Goal: Task Accomplishment & Management: Manage account settings

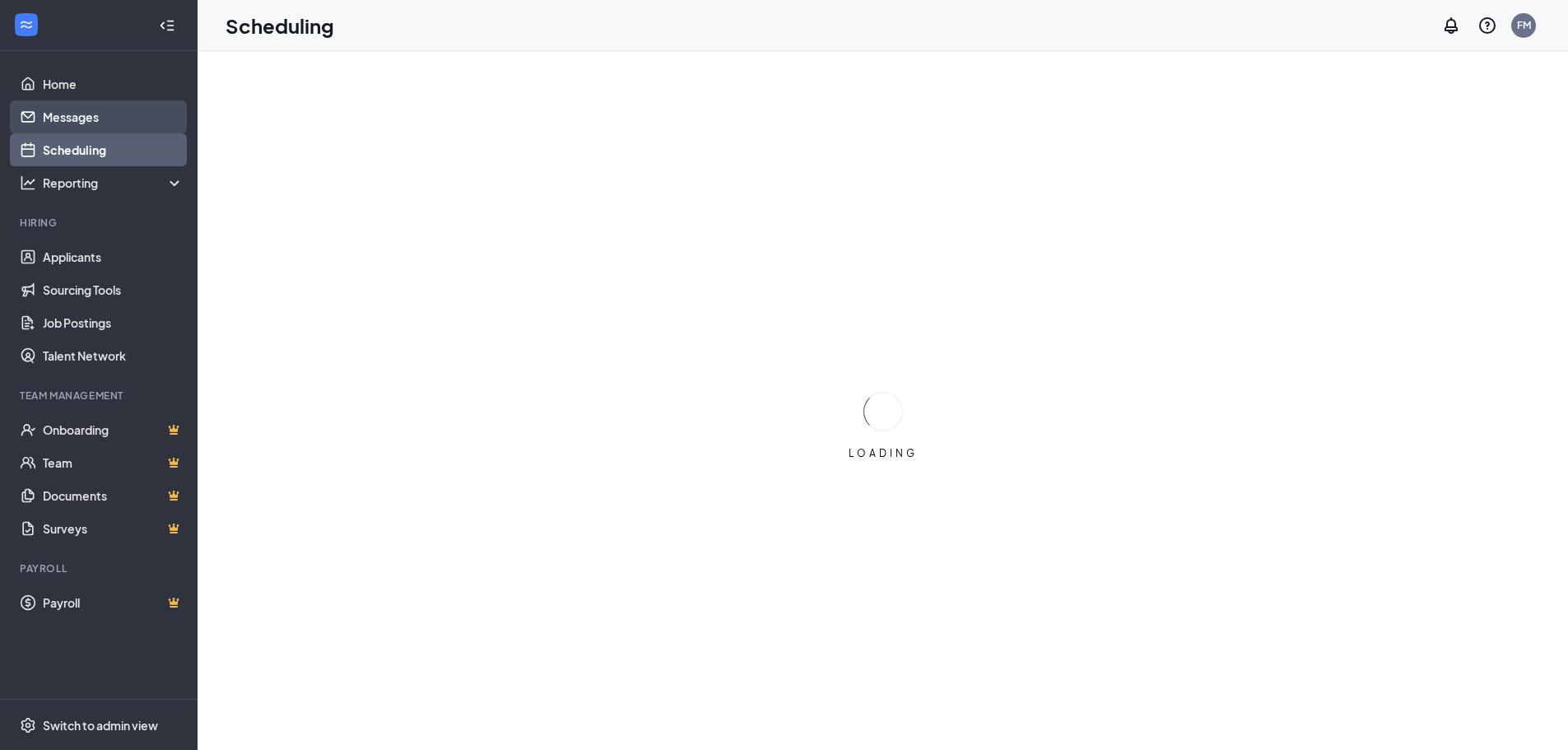
click at [89, 115] on link "Messages" at bounding box center [113, 116] width 141 height 33
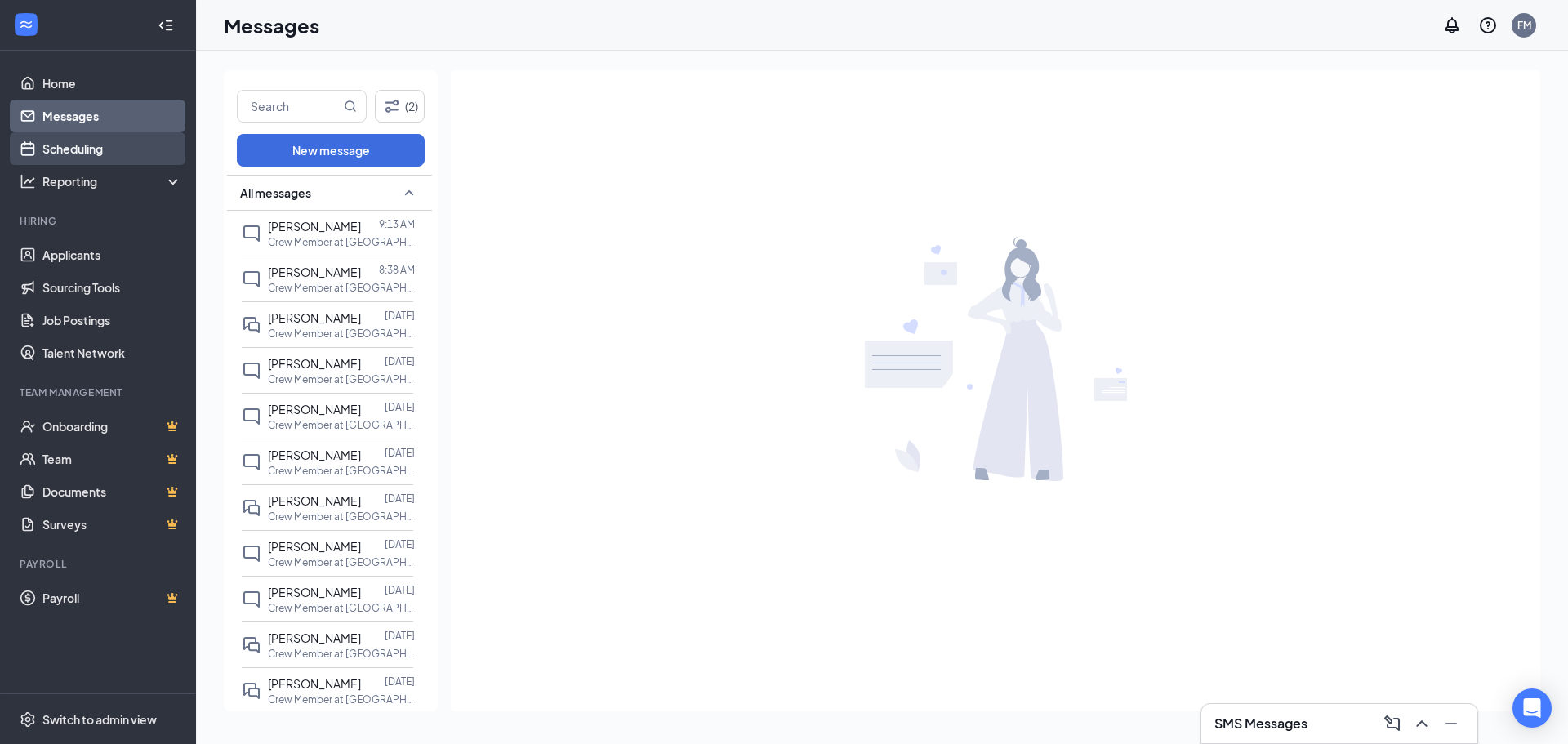
click at [86, 149] on link "Scheduling" at bounding box center [112, 149] width 140 height 32
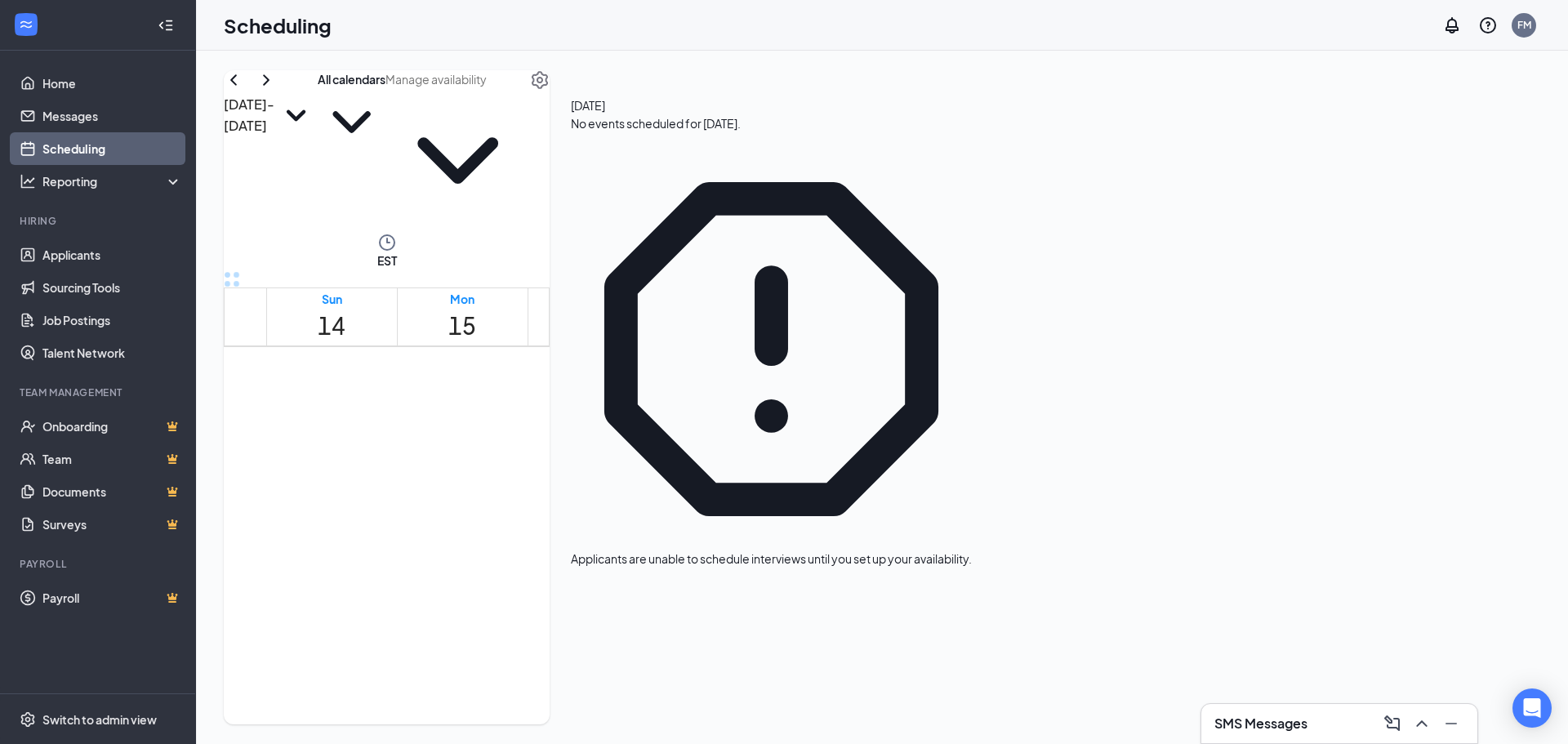
scroll to position [966, 0]
click at [1273, 727] on h3 "SMS Messages" at bounding box center [1260, 723] width 93 height 18
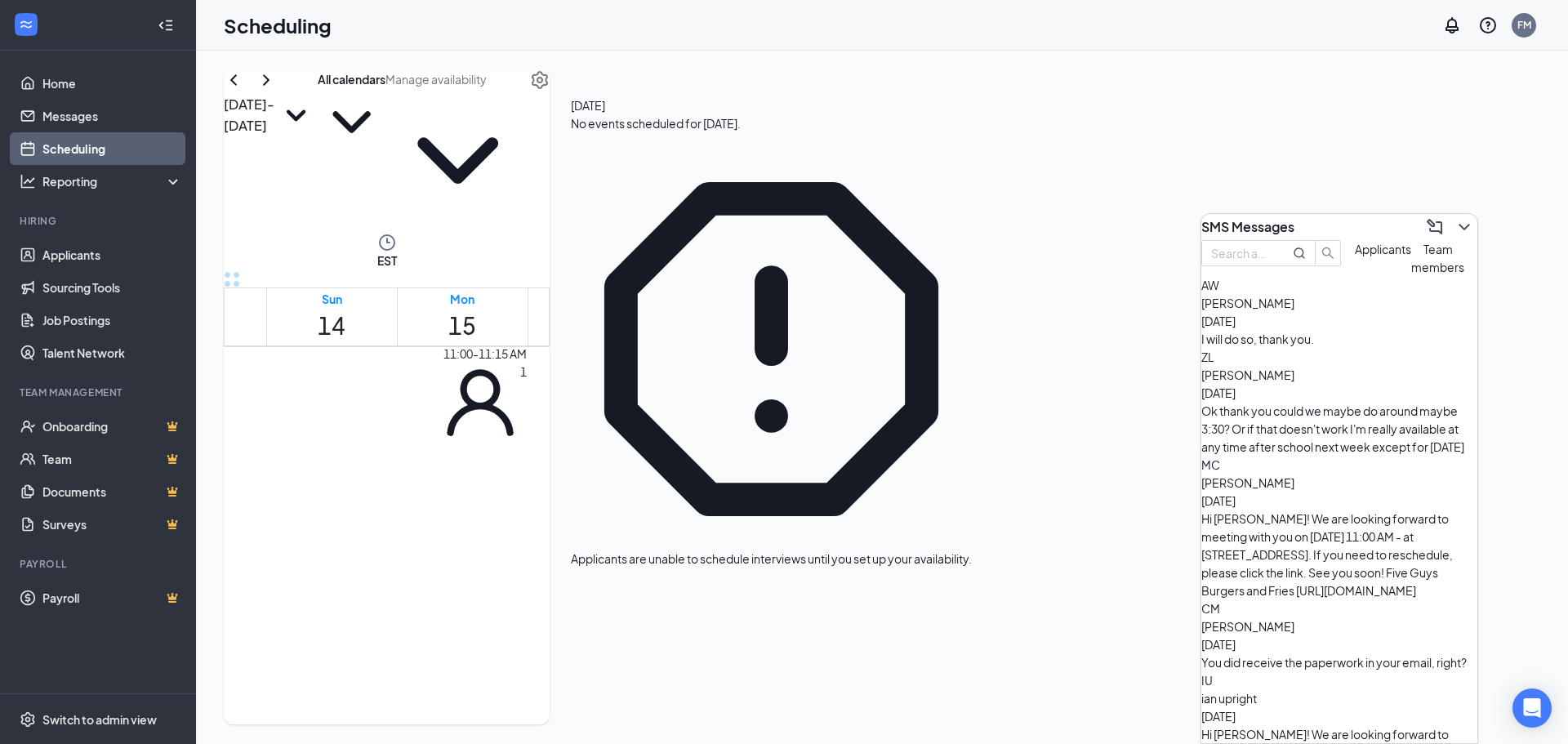
click at [442, 529] on span "11:00-11:15 AM" at bounding box center [438, 537] width 75 height 17
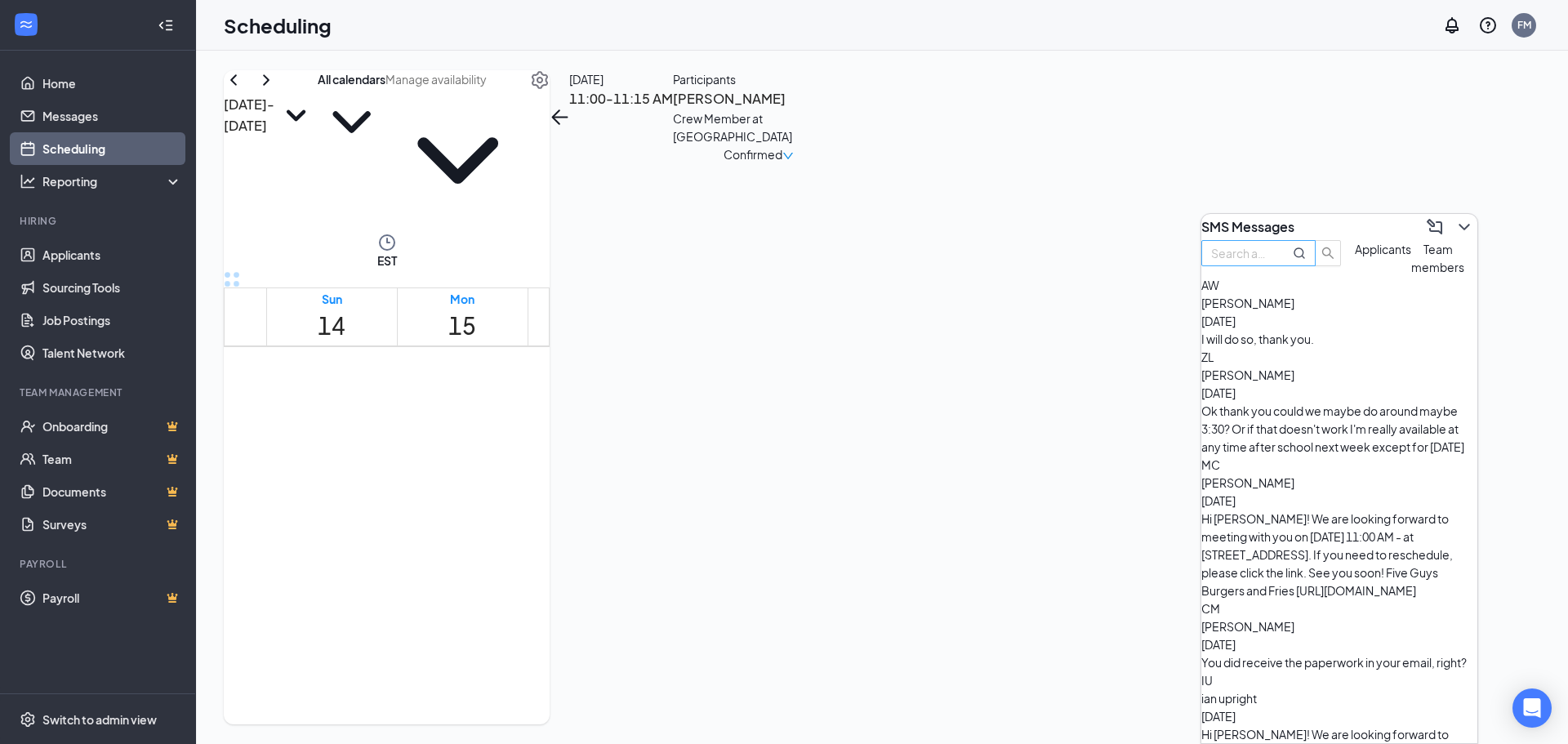
click at [1269, 262] on input "text" at bounding box center [1240, 253] width 59 height 18
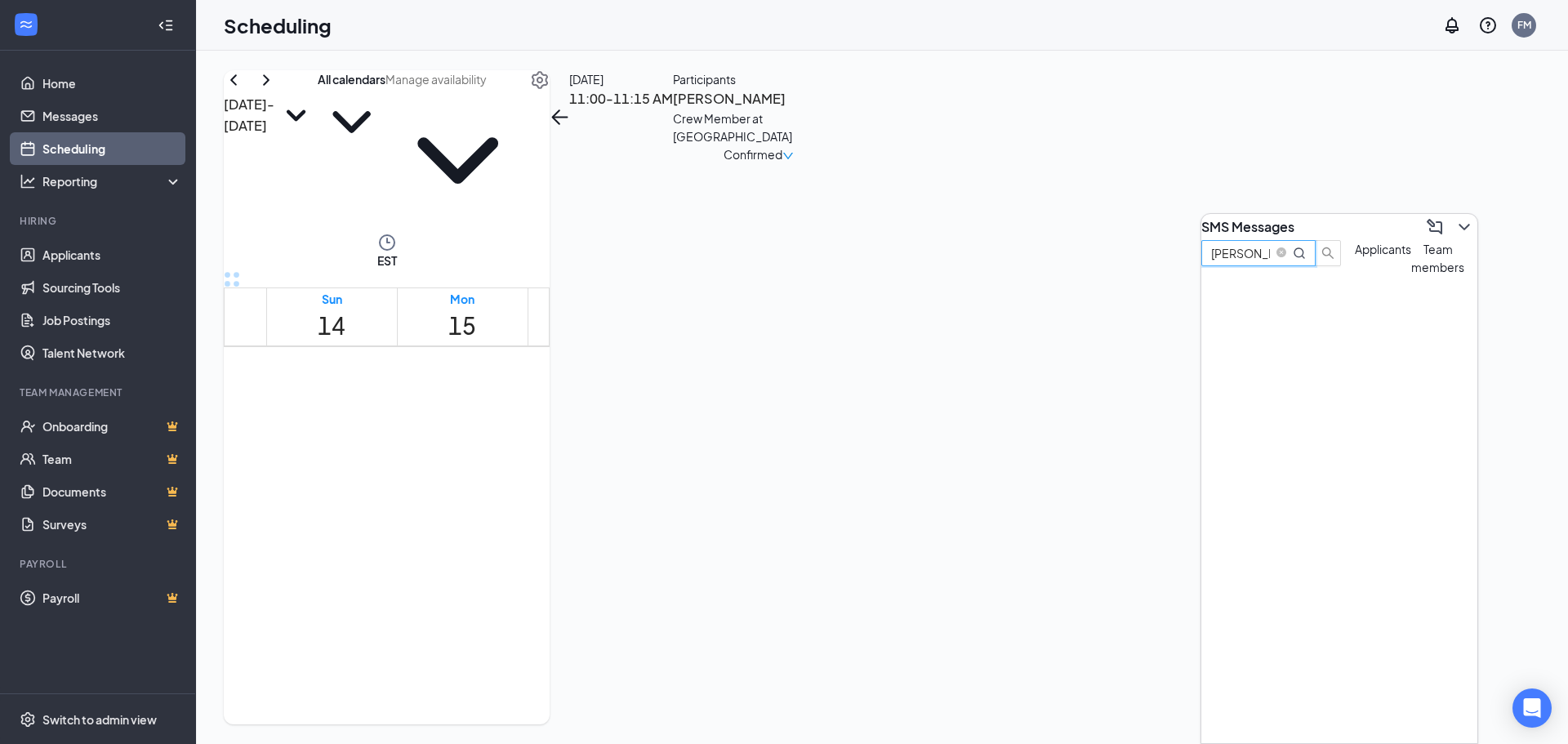
type input "[PERSON_NAME]"
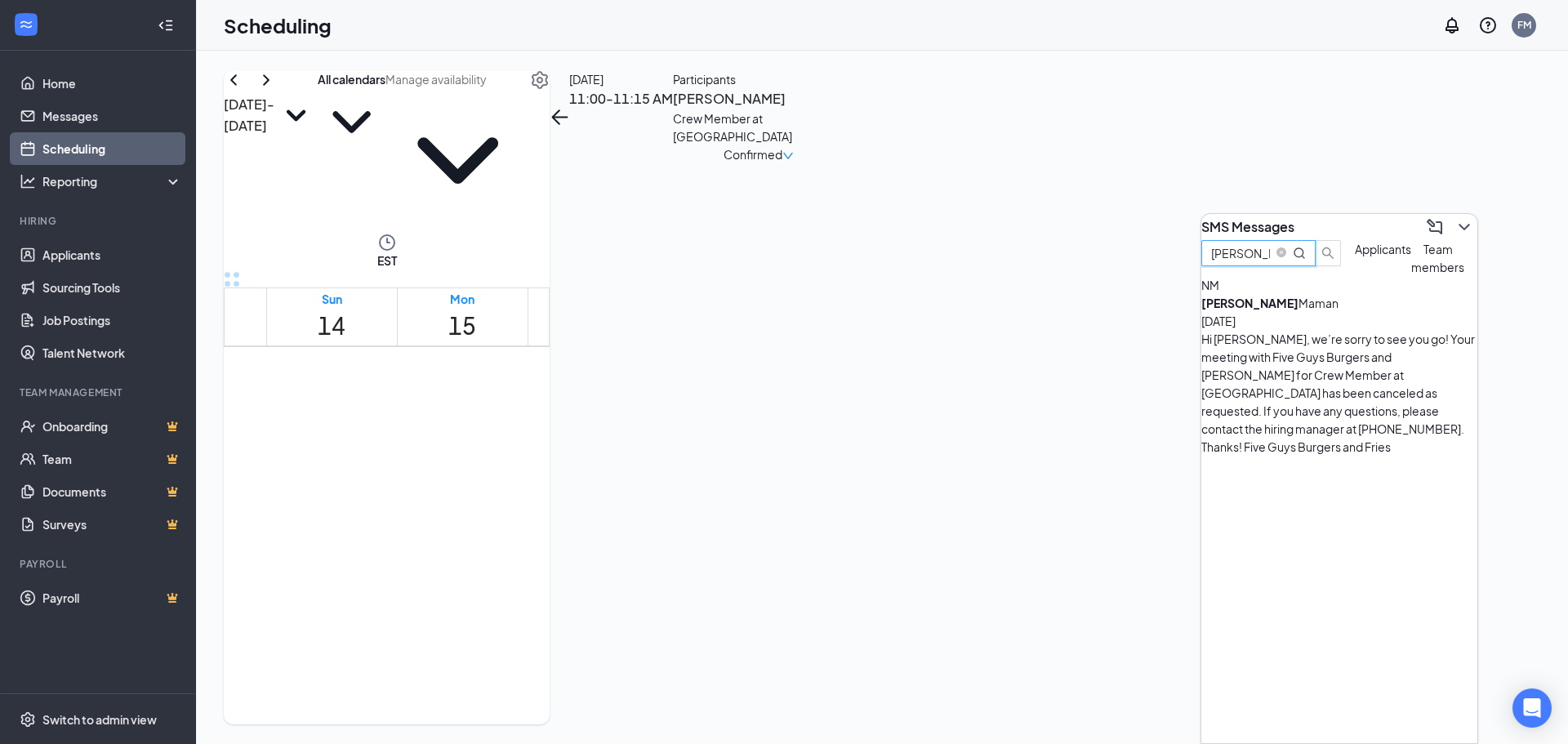
click at [1281, 310] on b "[PERSON_NAME]" at bounding box center [1250, 303] width 97 height 14
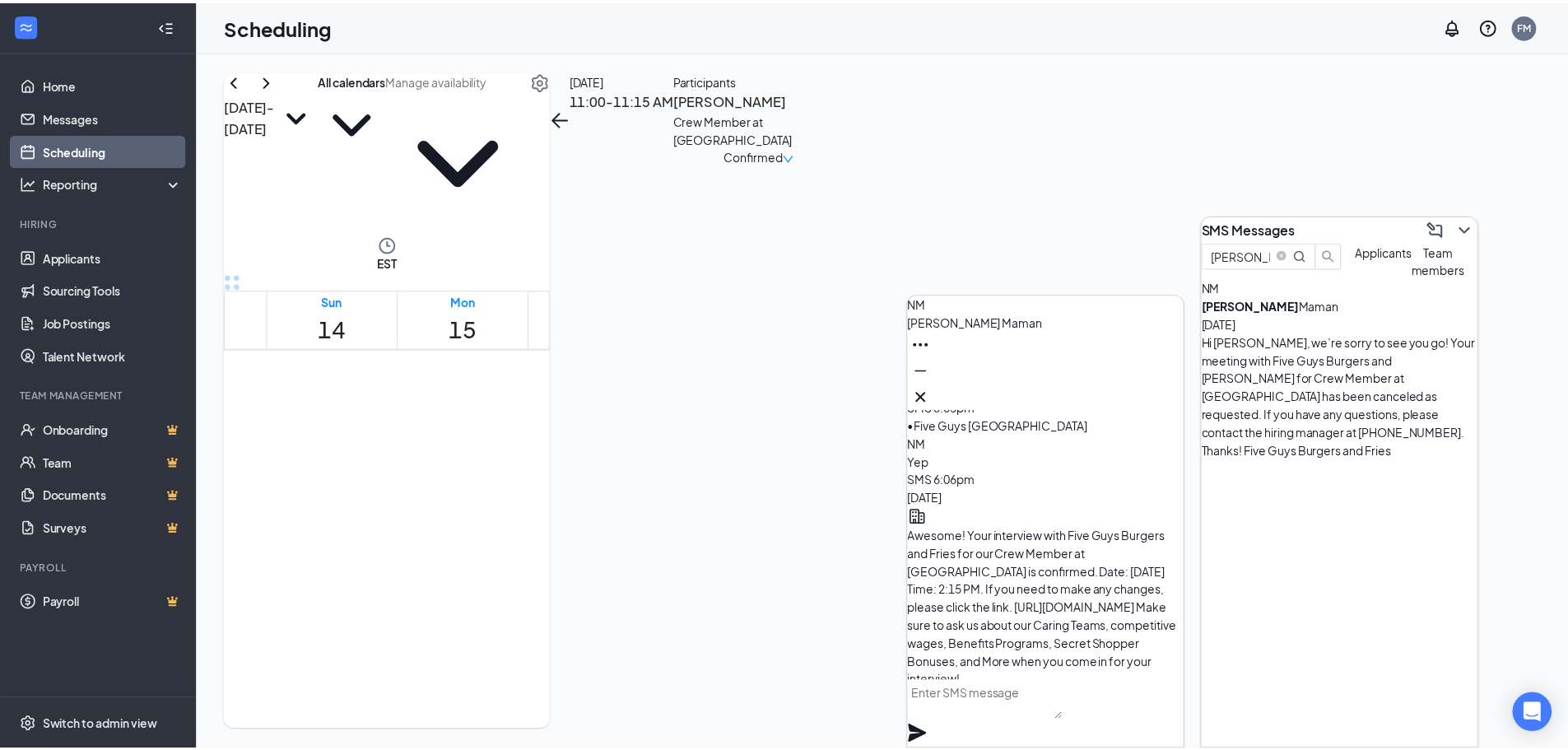
scroll to position [-247, 0]
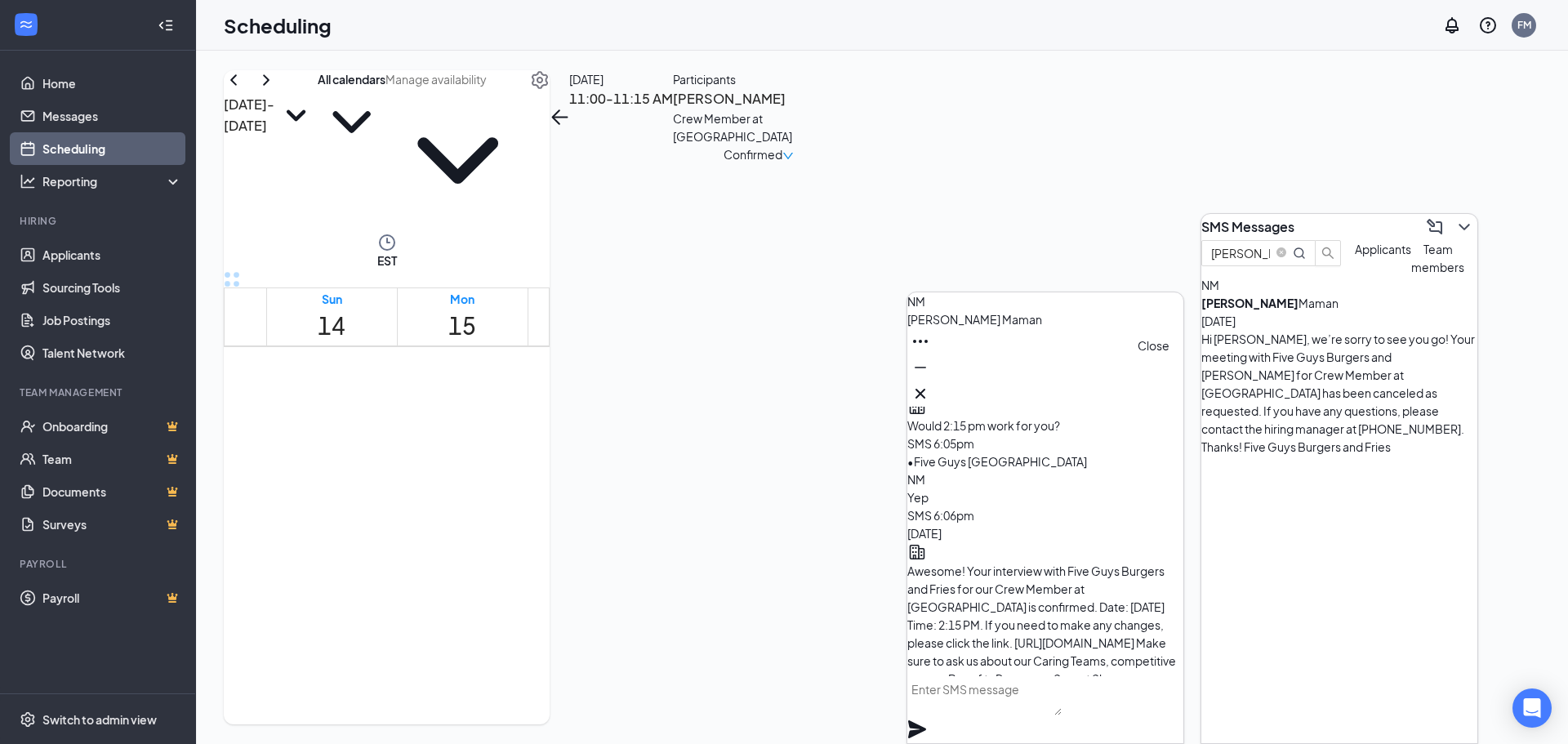
click at [930, 391] on icon "Cross" at bounding box center [920, 393] width 20 height 20
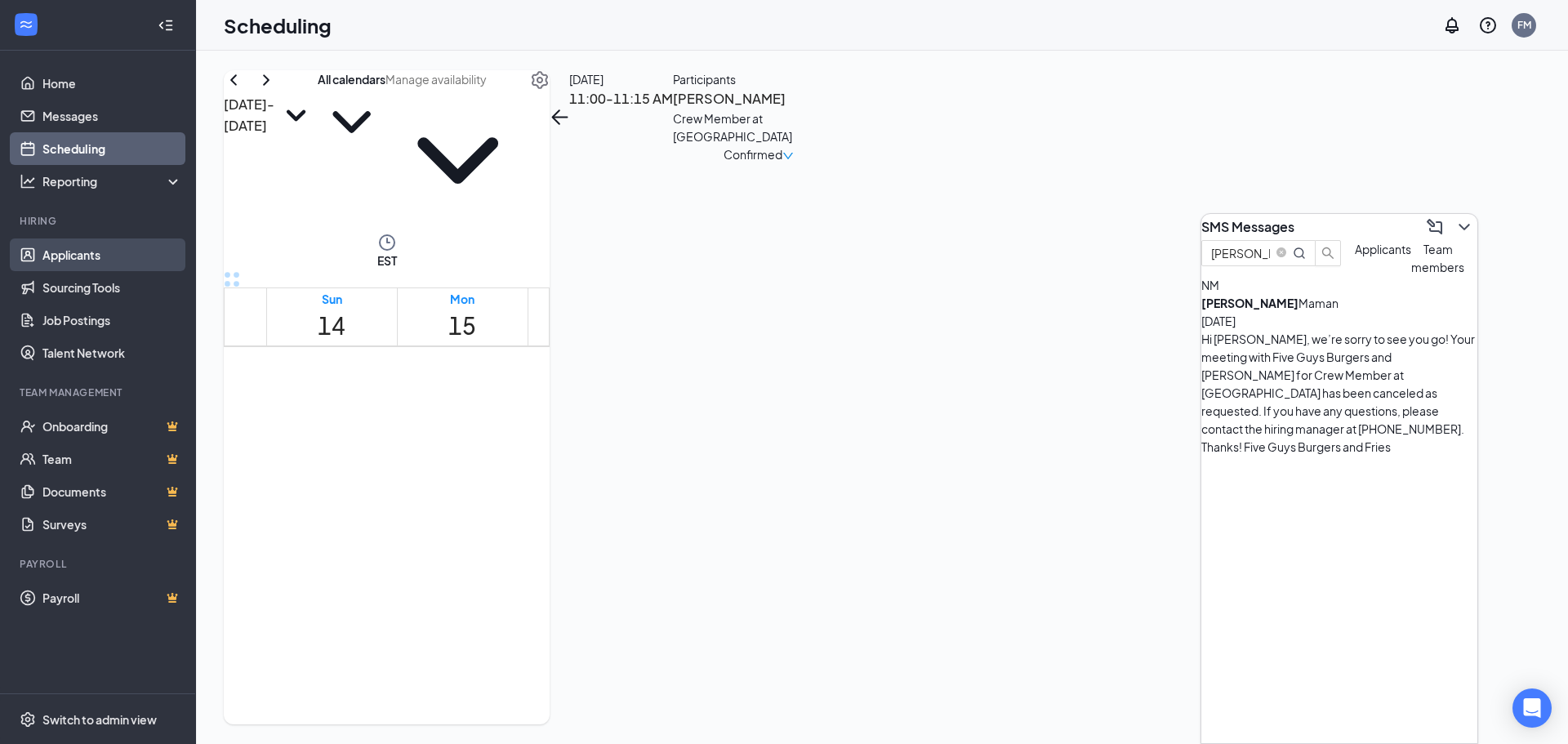
click at [60, 254] on link "Applicants" at bounding box center [112, 254] width 140 height 32
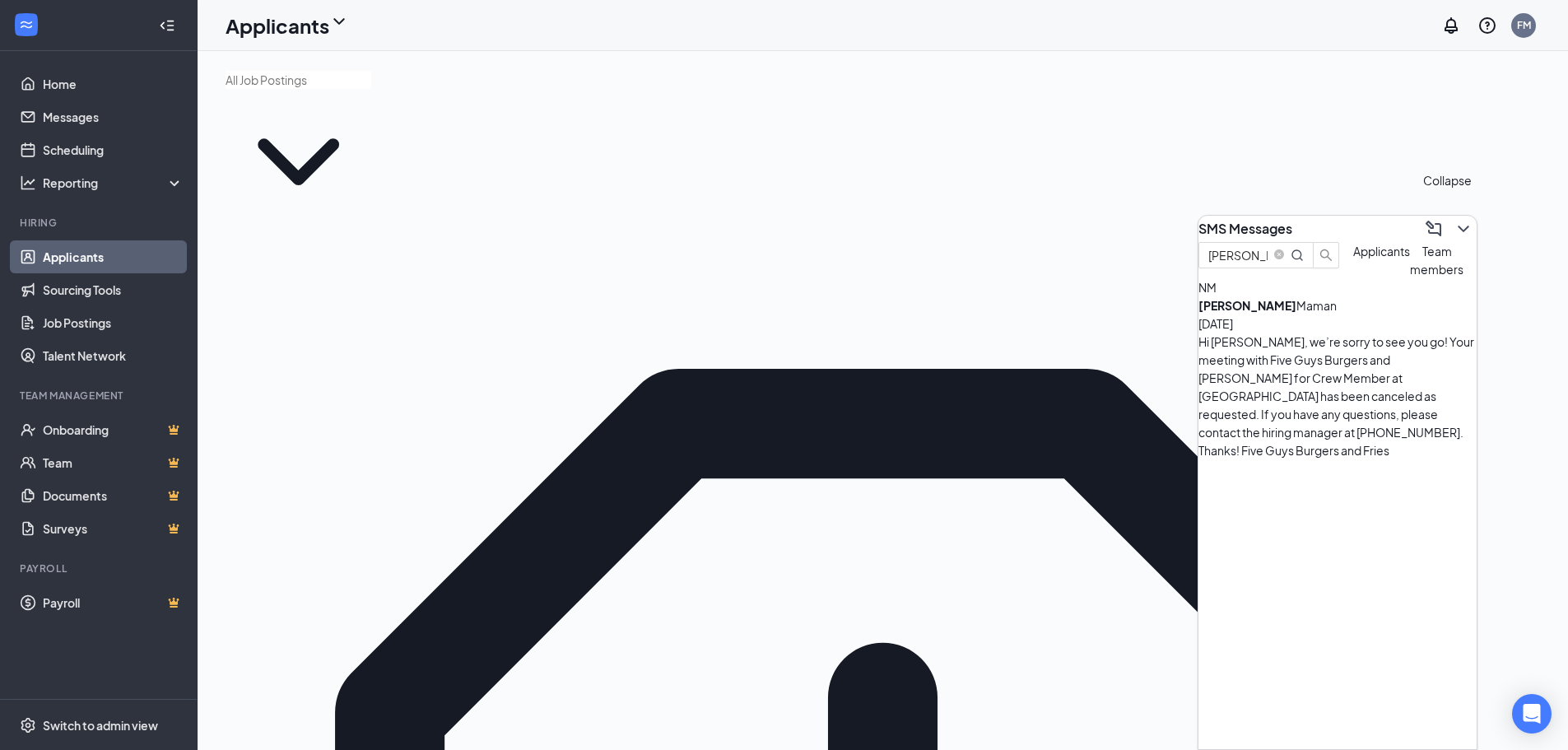
click at [1458, 225] on icon "ChevronDown" at bounding box center [1463, 228] width 11 height 6
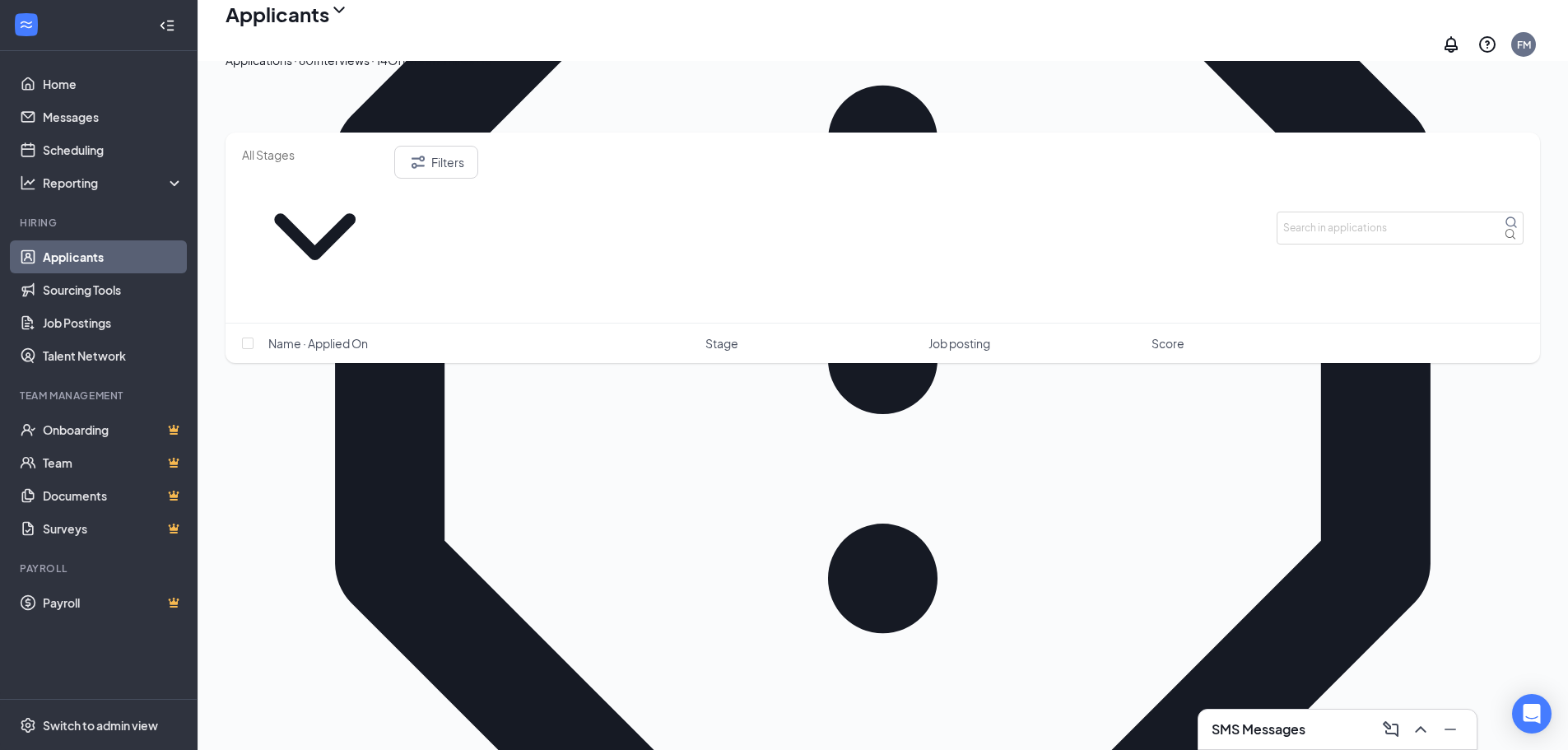
scroll to position [412, 0]
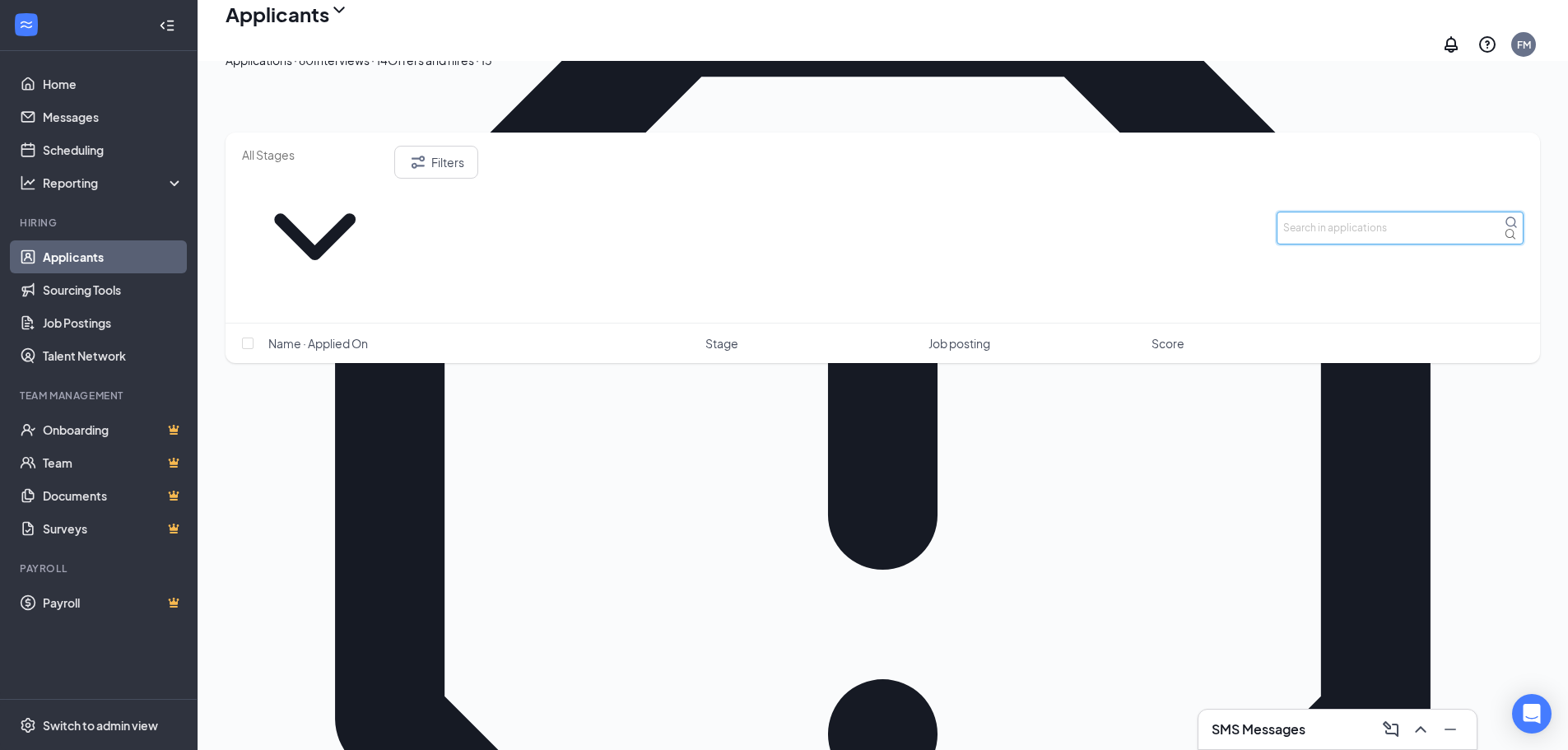
click at [1408, 212] on input "text" at bounding box center [1401, 228] width 247 height 33
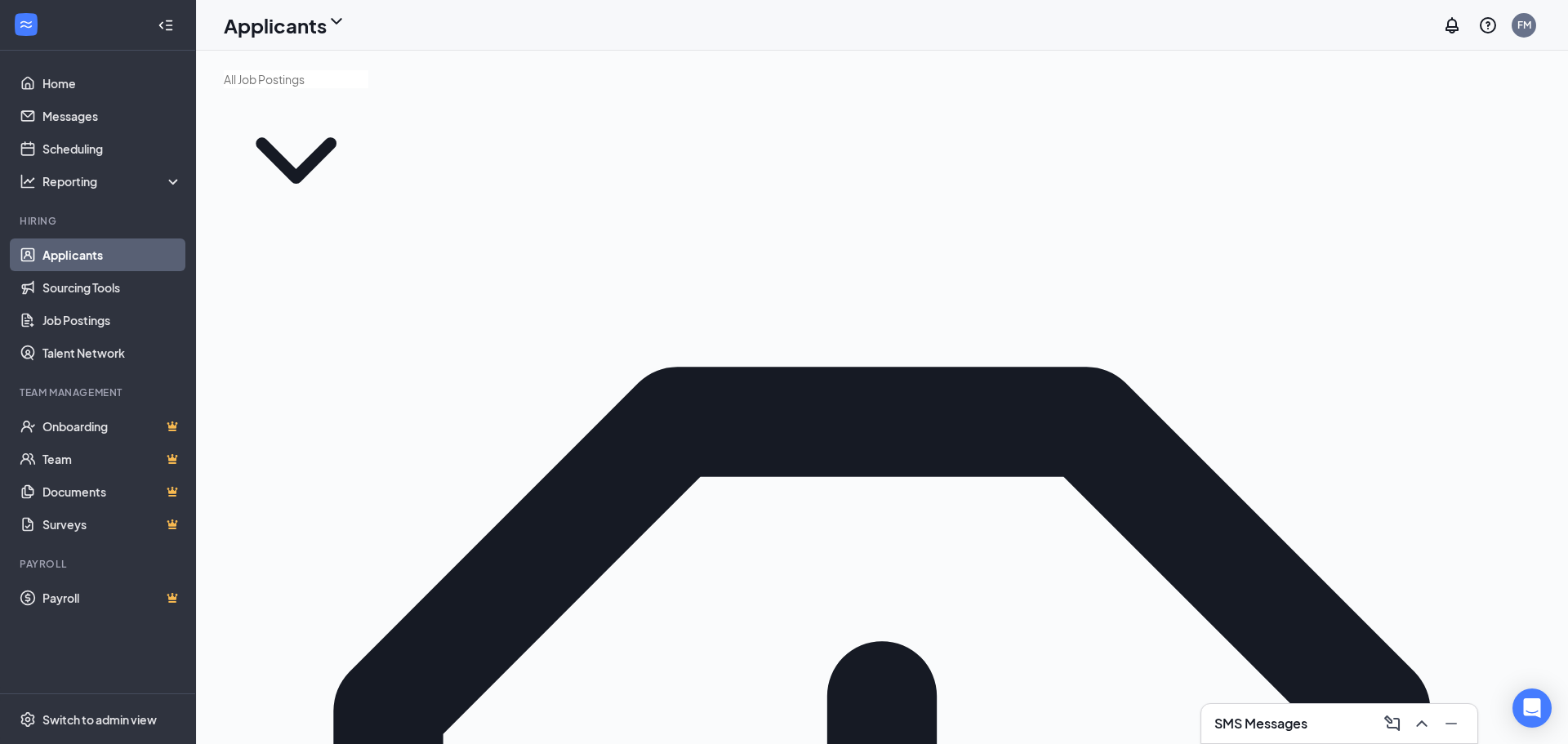
type input "[PERSON_NAME]"
